Goal: Find specific page/section: Find specific page/section

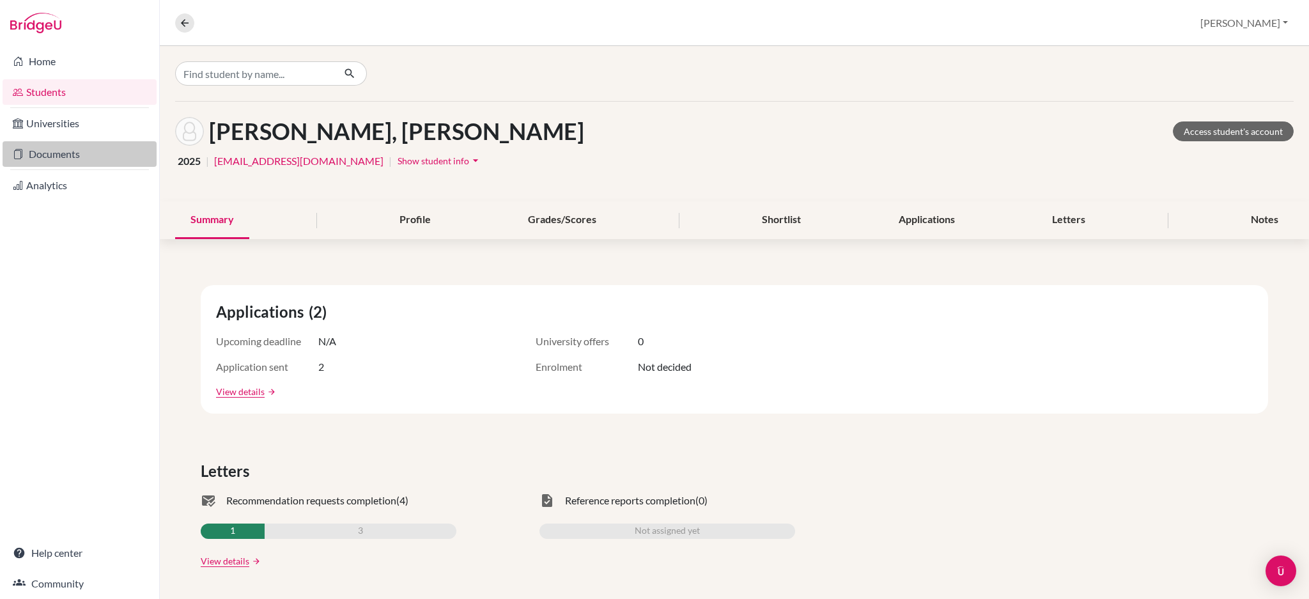
click at [34, 157] on link "Documents" at bounding box center [80, 154] width 154 height 26
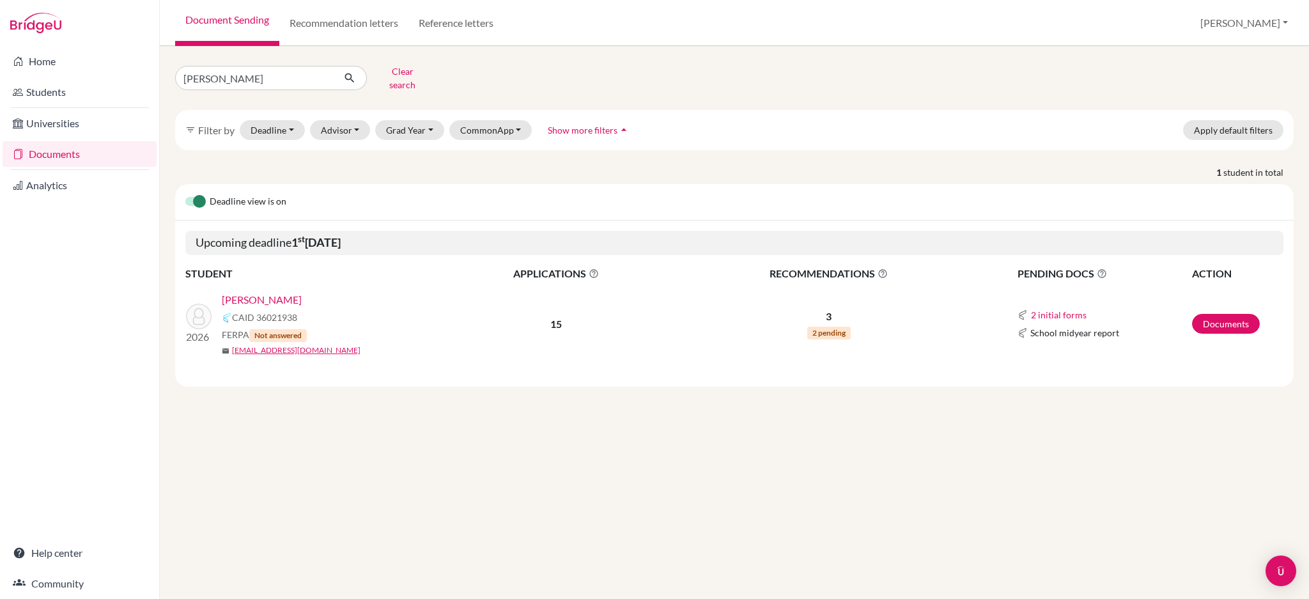
click at [272, 292] on link "[PERSON_NAME]" at bounding box center [262, 299] width 80 height 15
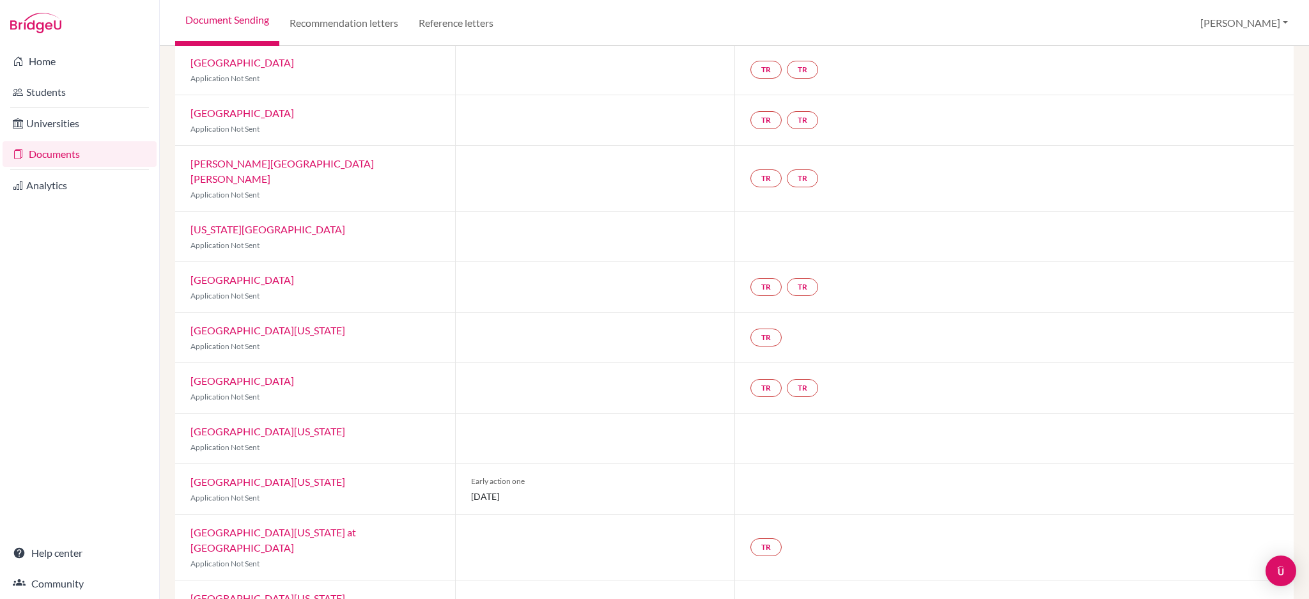
scroll to position [375, 0]
